Goal: Information Seeking & Learning: Learn about a topic

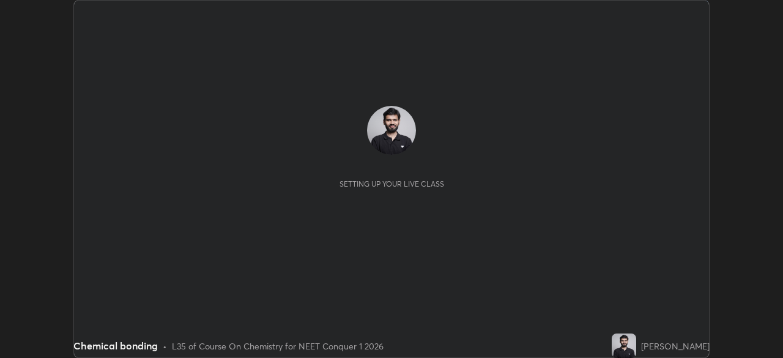
scroll to position [358, 783]
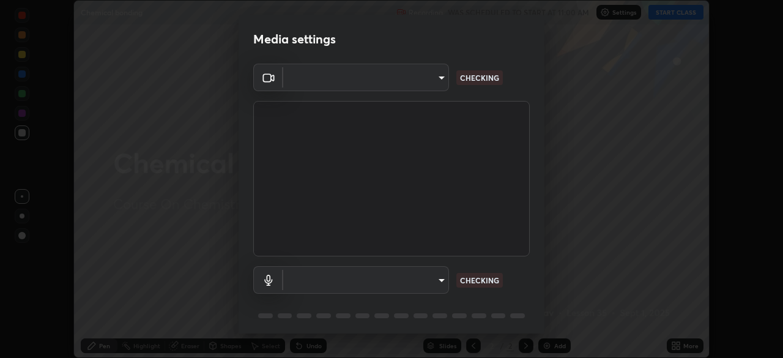
type input "846d0ba8f5080ab81b5b071cdfefeec17a04dc93fe71064fe08a1f5c66129023"
click at [407, 279] on body "Erase all Chemical bonding Recording WAS SCHEDULED TO START AT 11:00 AM Setting…" at bounding box center [391, 179] width 783 height 358
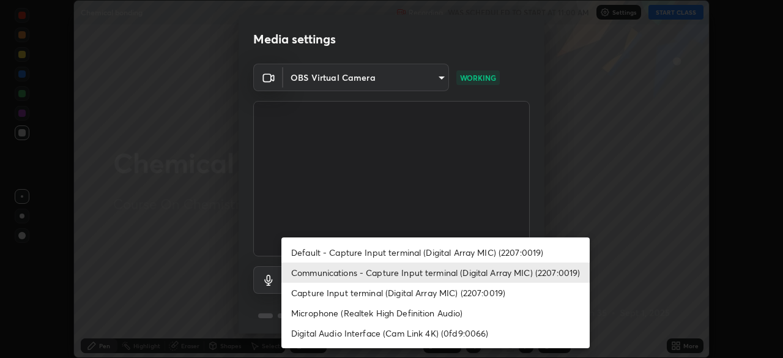
click at [369, 256] on li "Default - Capture Input terminal (Digital Array MIC) (2207:0019)" at bounding box center [435, 252] width 308 height 20
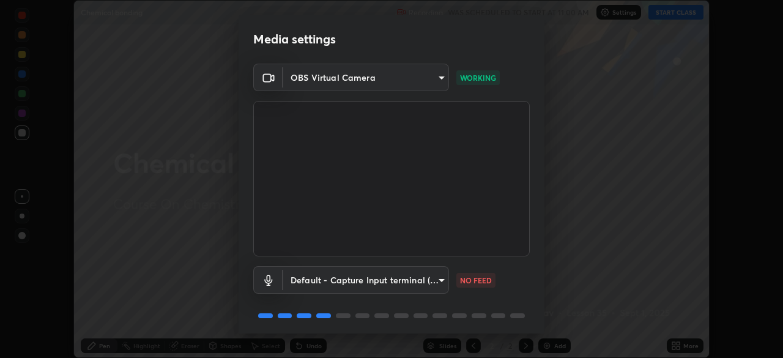
click at [374, 282] on body "Erase all Chemical bonding Recording WAS SCHEDULED TO START AT 11:00 AM Setting…" at bounding box center [391, 179] width 783 height 358
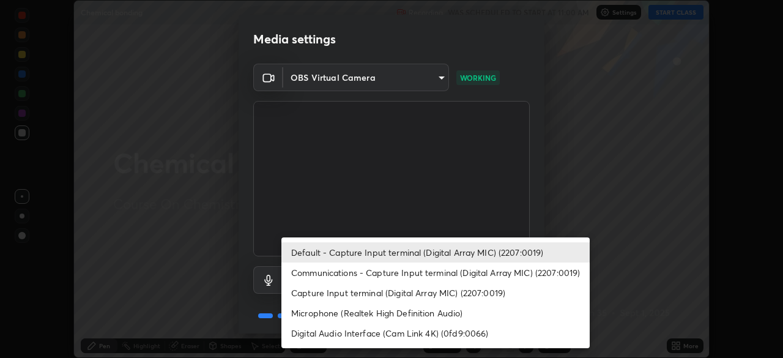
click at [360, 276] on li "Communications - Capture Input terminal (Digital Array MIC) (2207:0019)" at bounding box center [435, 273] width 308 height 20
type input "communications"
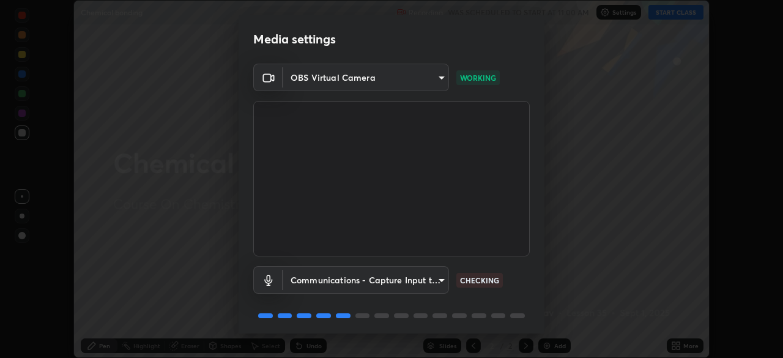
scroll to position [43, 0]
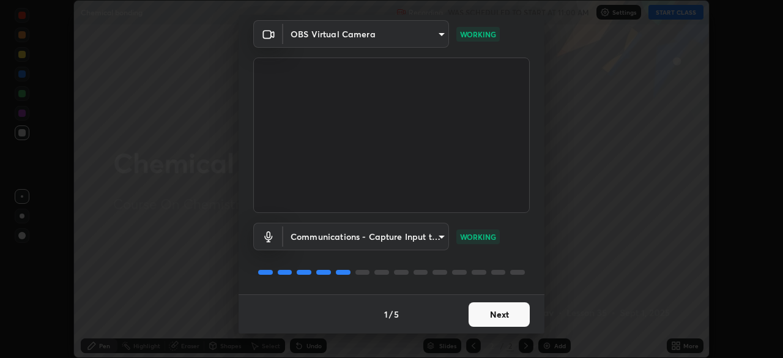
click at [488, 318] on button "Next" at bounding box center [499, 314] width 61 height 24
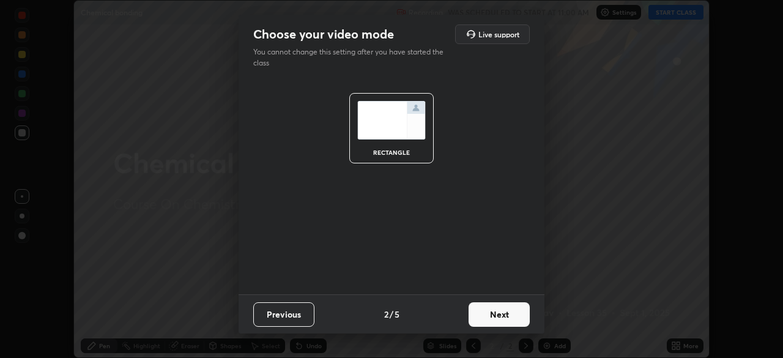
scroll to position [0, 0]
click at [495, 316] on button "Next" at bounding box center [499, 314] width 61 height 24
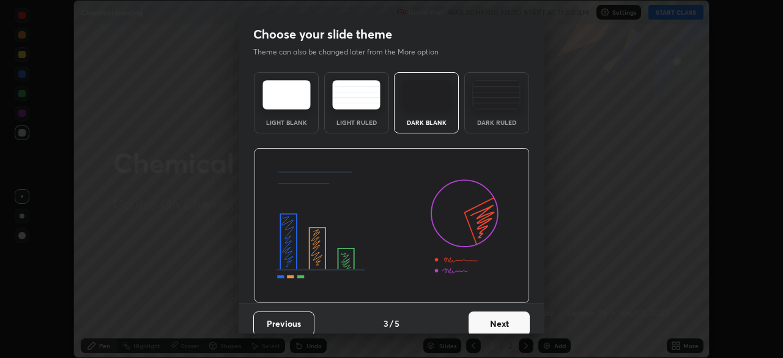
click at [499, 324] on button "Next" at bounding box center [499, 323] width 61 height 24
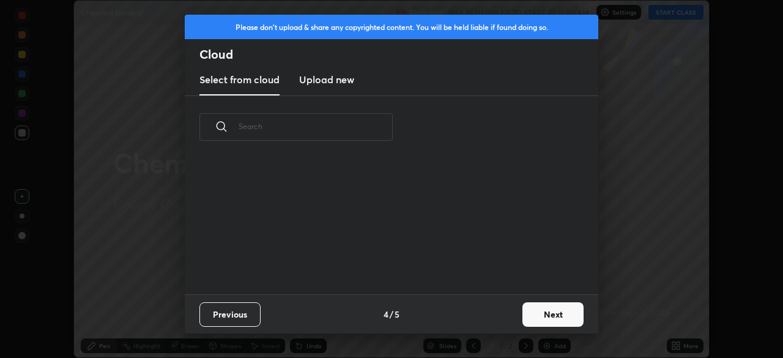
scroll to position [136, 393]
click at [538, 315] on button "Next" at bounding box center [553, 314] width 61 height 24
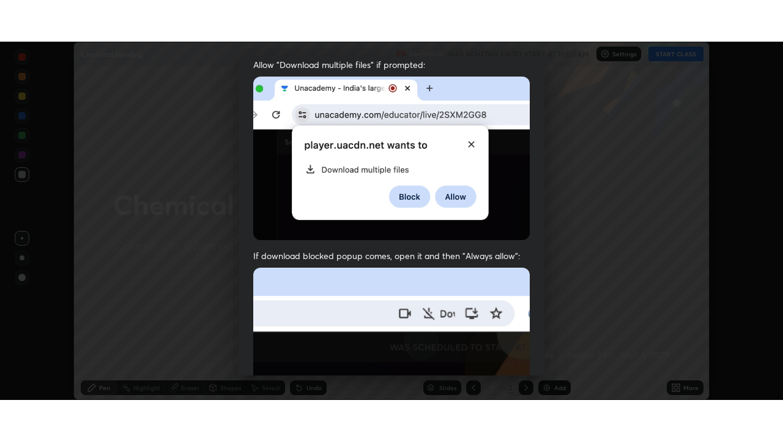
scroll to position [293, 0]
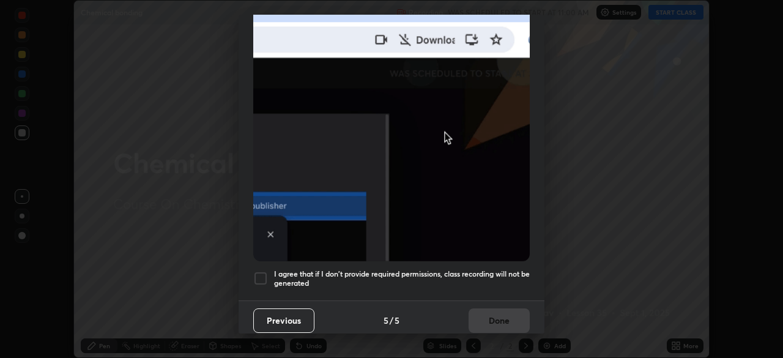
click at [491, 269] on h5 "I agree that if I don't provide required permissions, class recording will not …" at bounding box center [402, 278] width 256 height 19
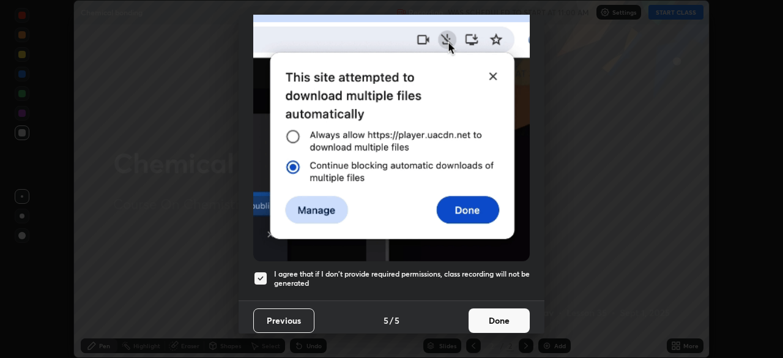
click at [493, 323] on button "Done" at bounding box center [499, 320] width 61 height 24
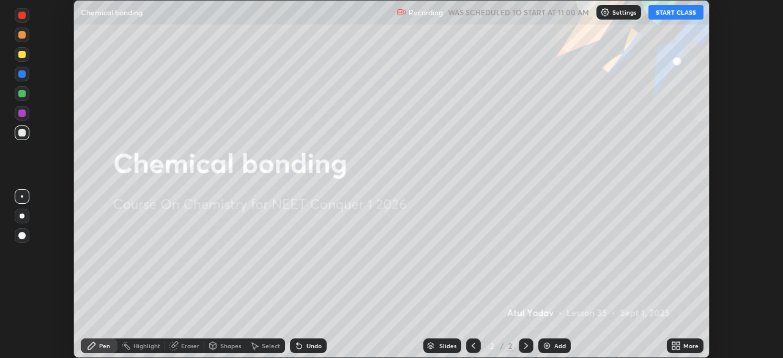
click at [673, 18] on button "START CLASS" at bounding box center [676, 12] width 55 height 15
click at [686, 349] on div "More" at bounding box center [685, 345] width 37 height 15
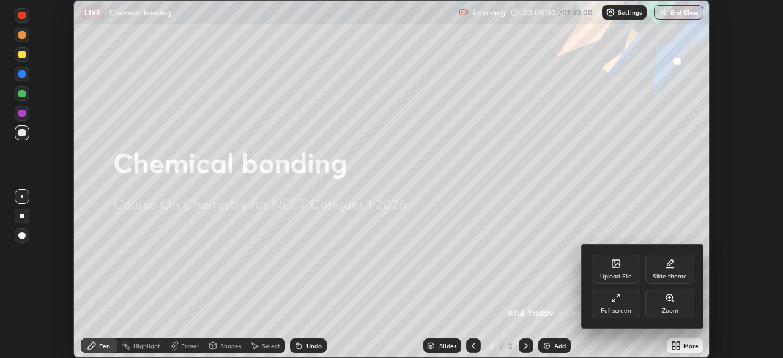
click at [617, 313] on div "Full screen" at bounding box center [616, 311] width 31 height 6
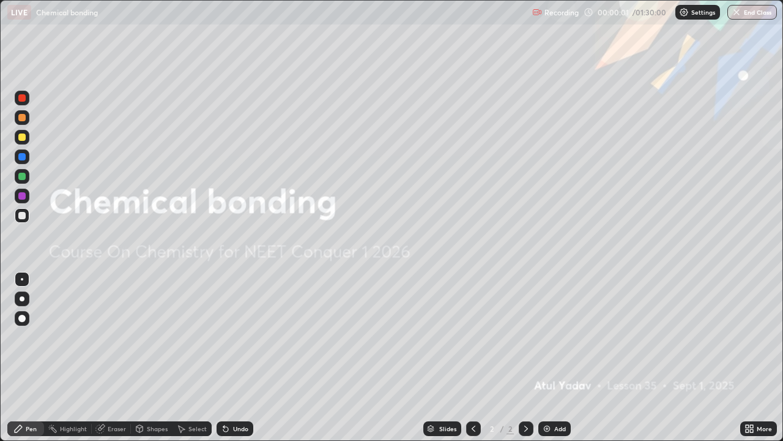
scroll to position [441, 783]
click at [550, 357] on img at bounding box center [547, 428] width 10 height 10
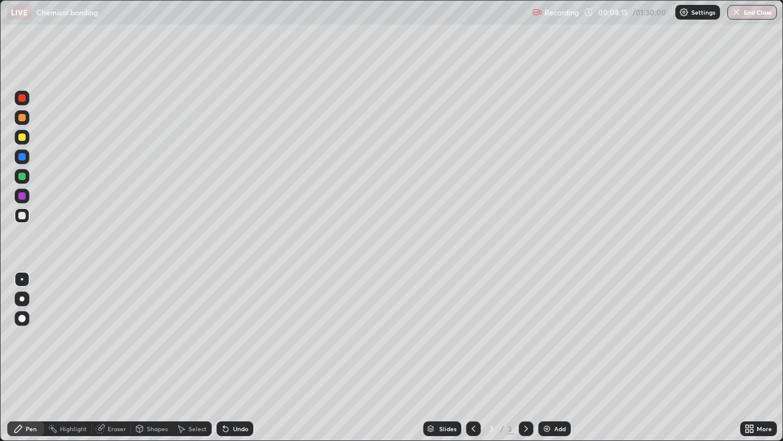
click at [117, 357] on div "Eraser" at bounding box center [111, 428] width 39 height 15
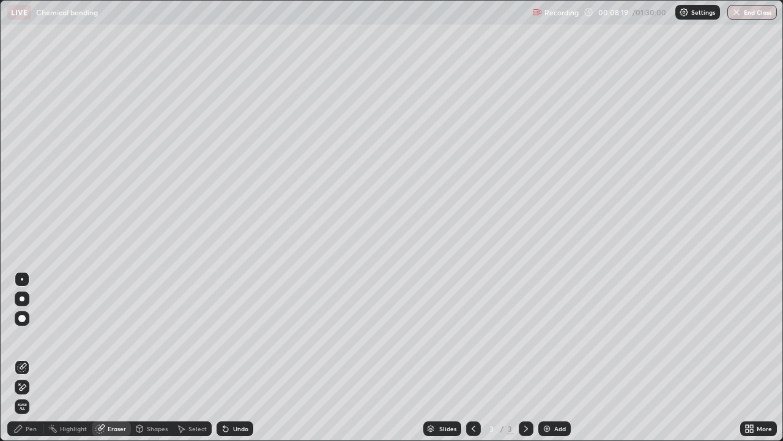
click at [25, 357] on div "Pen" at bounding box center [25, 428] width 37 height 15
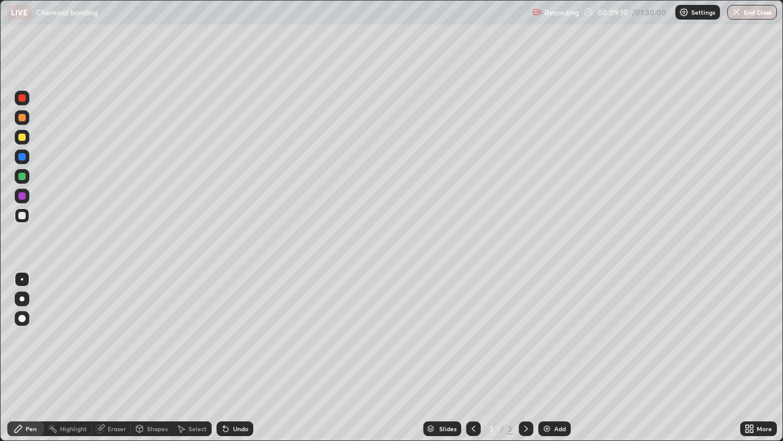
click at [25, 176] on div at bounding box center [21, 176] width 7 height 7
click at [27, 198] on div at bounding box center [22, 195] width 15 height 15
click at [23, 173] on div at bounding box center [21, 176] width 7 height 7
click at [26, 195] on div at bounding box center [22, 195] width 15 height 15
click at [113, 357] on div "Eraser" at bounding box center [117, 428] width 18 height 6
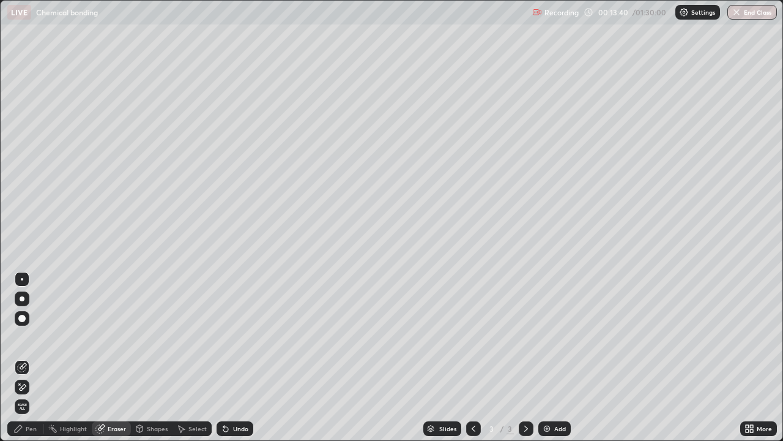
click at [31, 357] on div "Pen" at bounding box center [31, 428] width 11 height 6
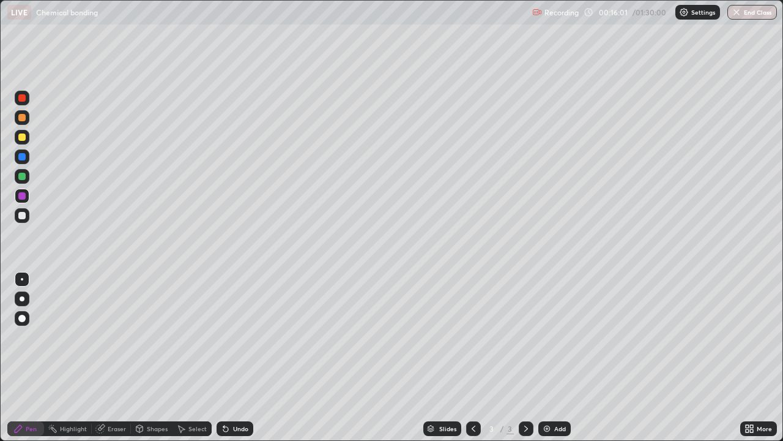
click at [28, 176] on div at bounding box center [22, 176] width 15 height 15
click at [233, 357] on div "Undo" at bounding box center [235, 428] width 37 height 15
click at [229, 357] on div "Undo" at bounding box center [235, 428] width 37 height 15
click at [23, 98] on div at bounding box center [21, 97] width 7 height 7
click at [550, 357] on img at bounding box center [547, 428] width 10 height 10
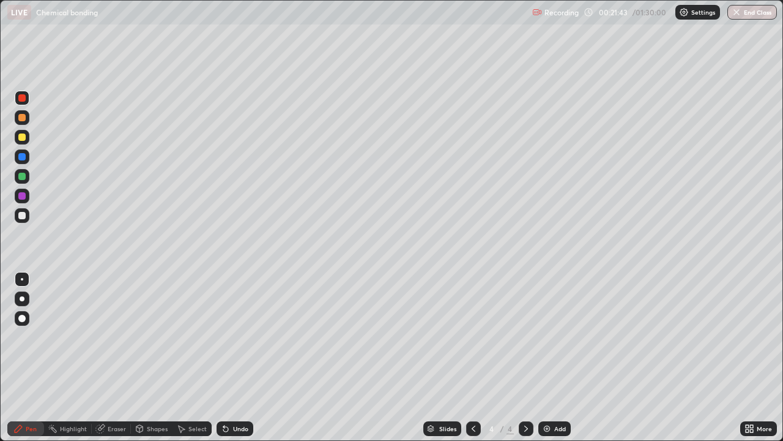
click at [23, 137] on div at bounding box center [21, 136] width 7 height 7
click at [233, 357] on div "Undo" at bounding box center [240, 428] width 15 height 6
click at [230, 357] on div "Undo" at bounding box center [235, 428] width 37 height 15
click at [229, 357] on div "Undo" at bounding box center [235, 428] width 37 height 15
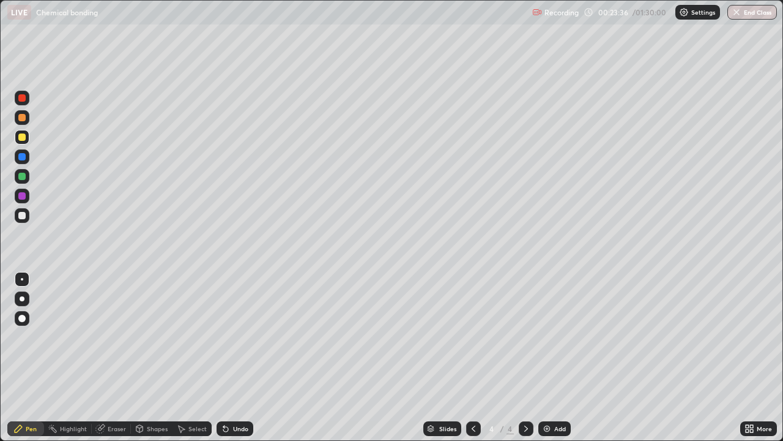
click at [228, 357] on icon at bounding box center [226, 428] width 10 height 10
click at [224, 357] on icon at bounding box center [225, 428] width 5 height 5
click at [474, 357] on div at bounding box center [473, 428] width 15 height 15
click at [474, 357] on icon at bounding box center [474, 428] width 10 height 10
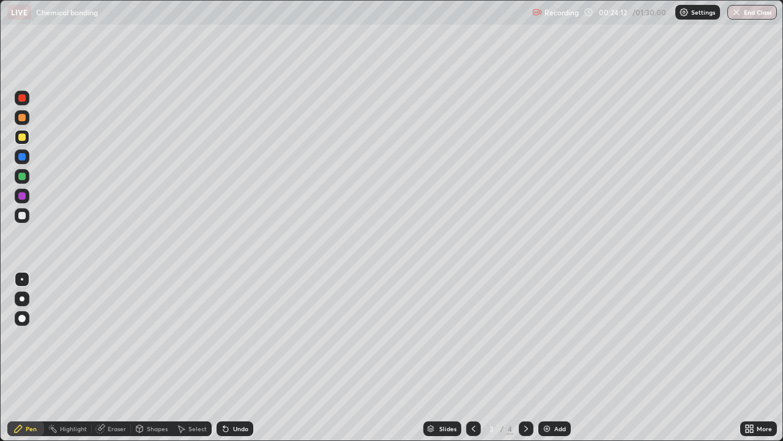
click at [472, 357] on icon at bounding box center [474, 428] width 10 height 10
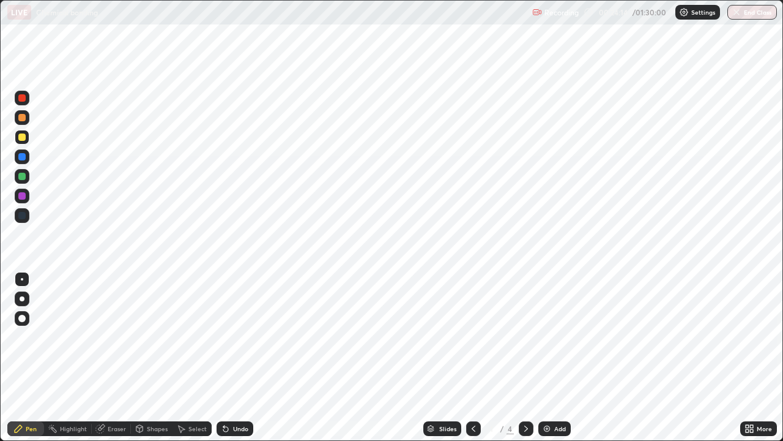
click at [526, 357] on icon at bounding box center [526, 428] width 10 height 10
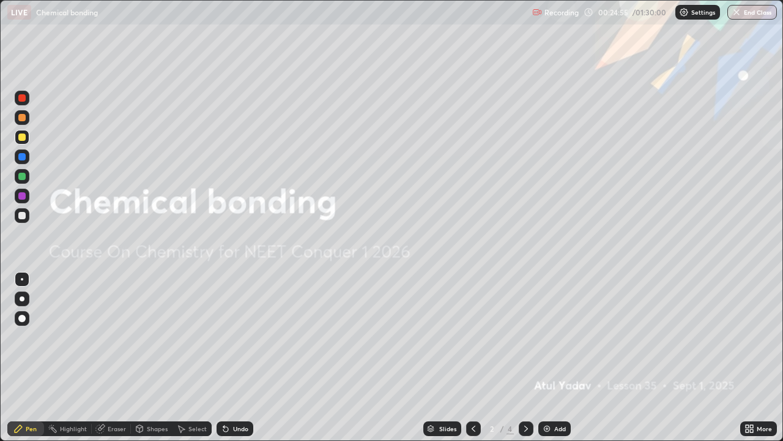
click at [525, 357] on icon at bounding box center [526, 428] width 10 height 10
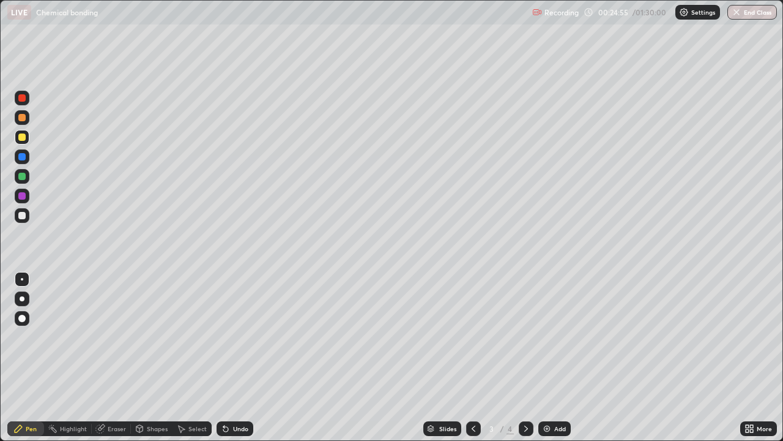
click at [525, 357] on icon at bounding box center [526, 428] width 10 height 10
click at [23, 178] on div at bounding box center [21, 176] width 7 height 7
click at [22, 299] on div at bounding box center [22, 298] width 5 height 5
click at [546, 357] on img at bounding box center [547, 428] width 10 height 10
click at [471, 357] on icon at bounding box center [474, 428] width 10 height 10
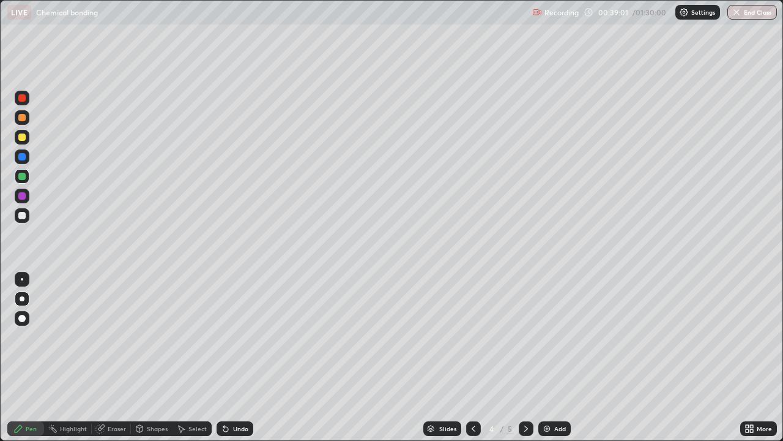
click at [525, 357] on icon at bounding box center [526, 428] width 10 height 10
click at [23, 136] on div at bounding box center [21, 136] width 7 height 7
click at [472, 357] on icon at bounding box center [474, 428] width 10 height 10
click at [526, 357] on icon at bounding box center [526, 428] width 4 height 6
click at [474, 357] on icon at bounding box center [474, 428] width 10 height 10
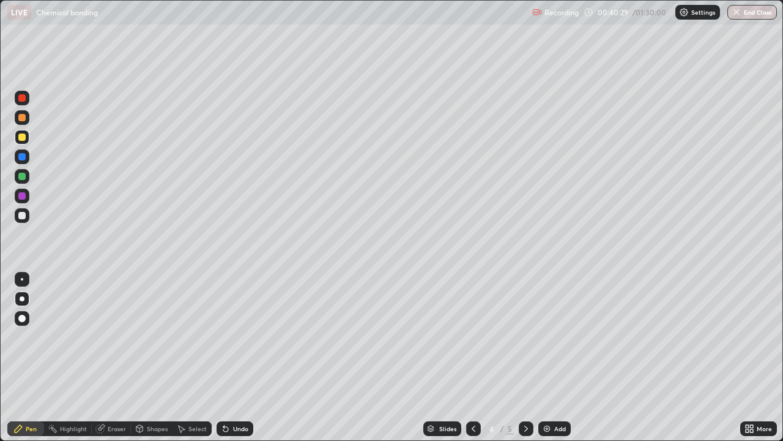
click at [525, 357] on icon at bounding box center [526, 428] width 10 height 10
click at [474, 357] on icon at bounding box center [474, 428] width 10 height 10
click at [529, 357] on icon at bounding box center [526, 428] width 10 height 10
click at [467, 357] on div at bounding box center [473, 428] width 15 height 15
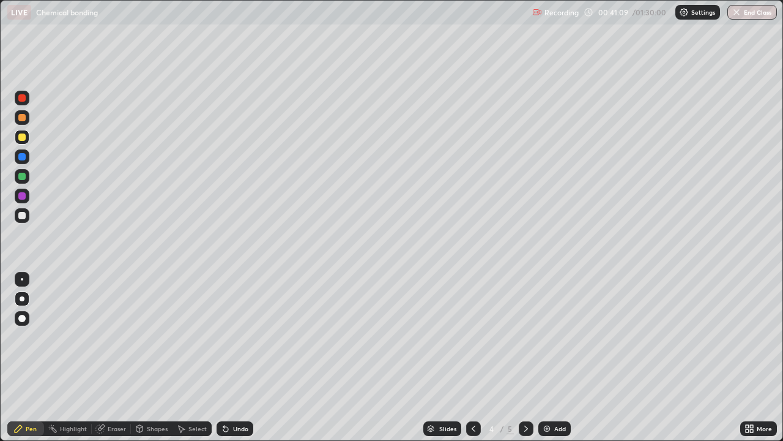
click at [525, 357] on icon at bounding box center [526, 428] width 10 height 10
click at [472, 357] on icon at bounding box center [474, 428] width 10 height 10
click at [523, 357] on icon at bounding box center [526, 428] width 10 height 10
click at [24, 216] on div at bounding box center [21, 215] width 7 height 7
click at [472, 357] on icon at bounding box center [474, 428] width 10 height 10
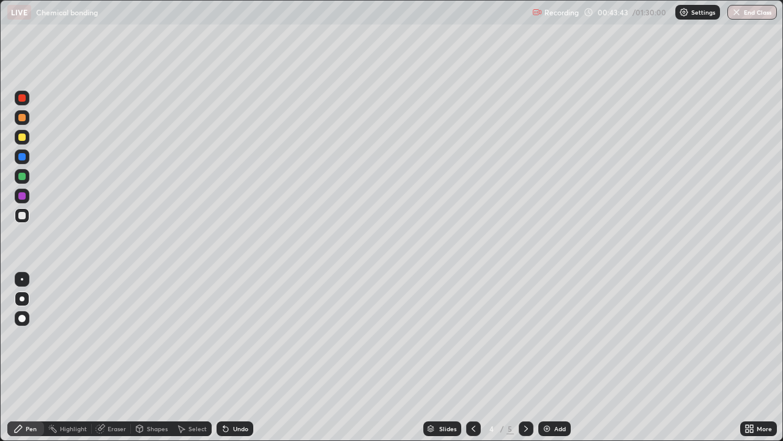
click at [521, 357] on div at bounding box center [526, 428] width 15 height 15
click at [555, 357] on div "Add" at bounding box center [560, 428] width 12 height 6
click at [474, 357] on icon at bounding box center [474, 428] width 10 height 10
click at [759, 357] on div "More" at bounding box center [764, 428] width 15 height 6
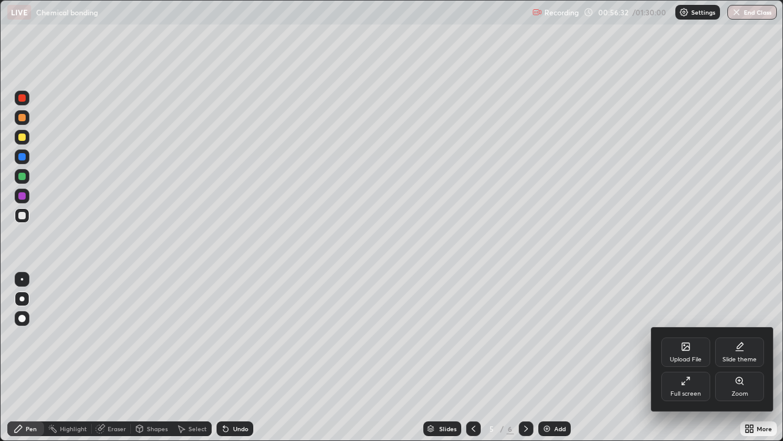
click at [728, 301] on div at bounding box center [391, 220] width 783 height 441
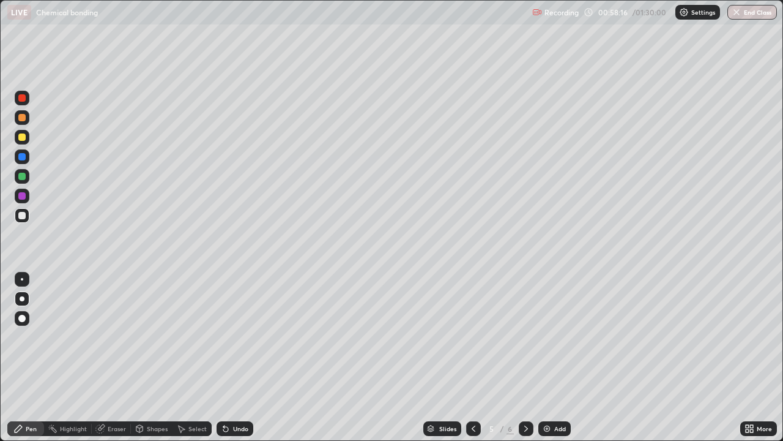
click at [526, 357] on icon at bounding box center [526, 428] width 10 height 10
click at [28, 175] on div at bounding box center [22, 176] width 15 height 15
click at [24, 218] on div at bounding box center [22, 215] width 15 height 15
click at [235, 357] on div "Undo" at bounding box center [240, 428] width 15 height 6
click at [25, 136] on div at bounding box center [21, 136] width 7 height 7
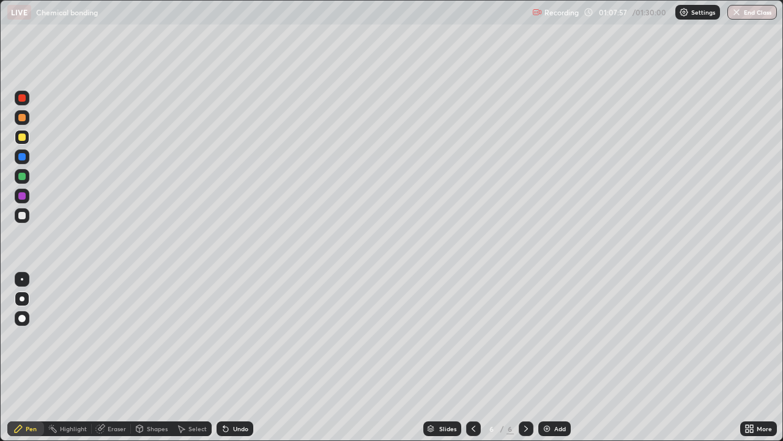
click at [116, 357] on div "Eraser" at bounding box center [117, 428] width 18 height 6
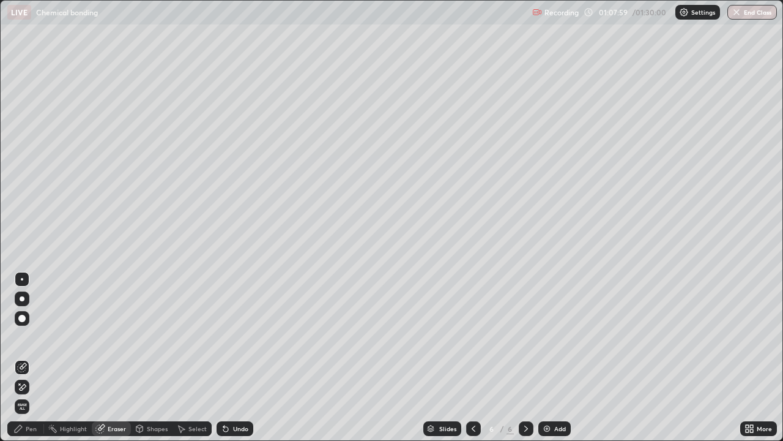
click at [34, 357] on div "Pen" at bounding box center [31, 428] width 11 height 6
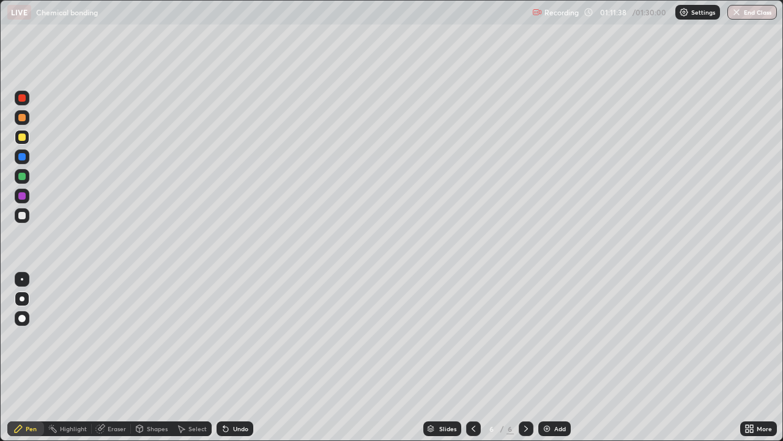
click at [542, 357] on div "Add" at bounding box center [554, 428] width 32 height 15
click at [466, 357] on div at bounding box center [473, 428] width 15 height 15
click at [525, 357] on icon at bounding box center [526, 428] width 10 height 10
click at [233, 357] on div "Undo" at bounding box center [240, 428] width 15 height 6
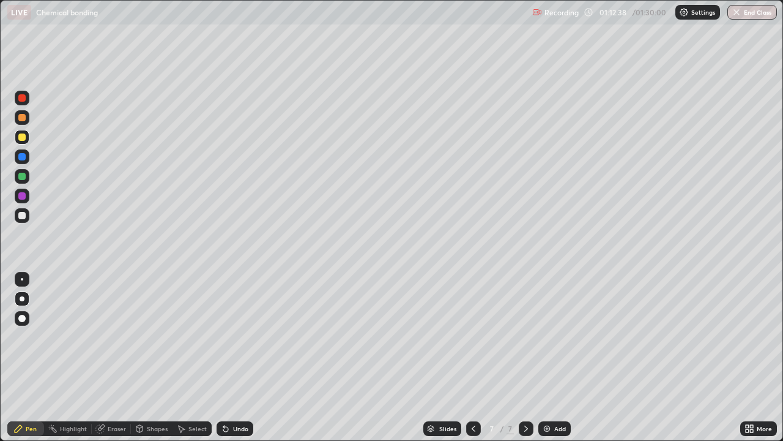
click at [233, 357] on div "Undo" at bounding box center [240, 428] width 15 height 6
click at [20, 99] on div at bounding box center [21, 97] width 7 height 7
click at [235, 357] on div "Undo" at bounding box center [240, 428] width 15 height 6
click at [551, 357] on img at bounding box center [547, 428] width 10 height 10
click at [22, 177] on div at bounding box center [21, 176] width 7 height 7
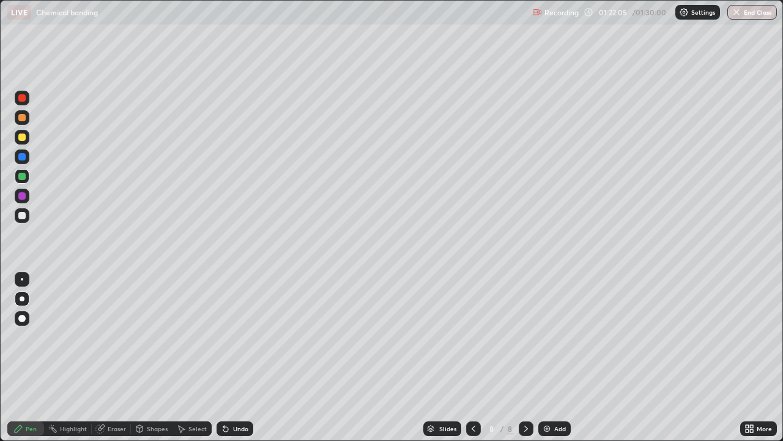
click at [23, 98] on div at bounding box center [21, 97] width 7 height 7
click at [27, 176] on div at bounding box center [22, 176] width 15 height 15
click at [24, 158] on div at bounding box center [21, 156] width 7 height 7
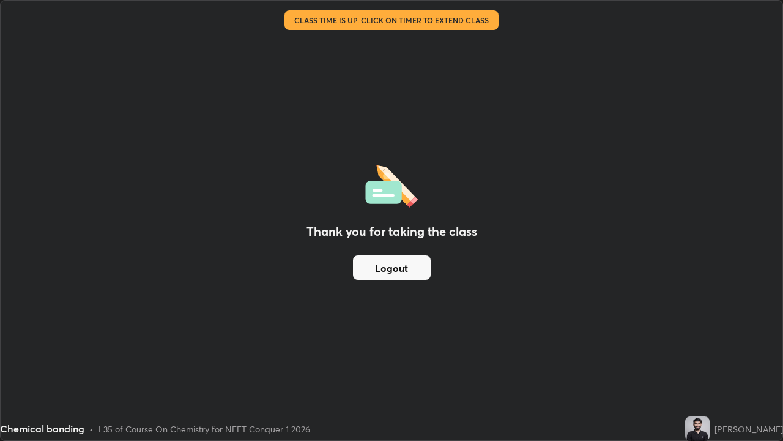
click at [399, 272] on button "Logout" at bounding box center [392, 267] width 78 height 24
